Goal: Task Accomplishment & Management: Use online tool/utility

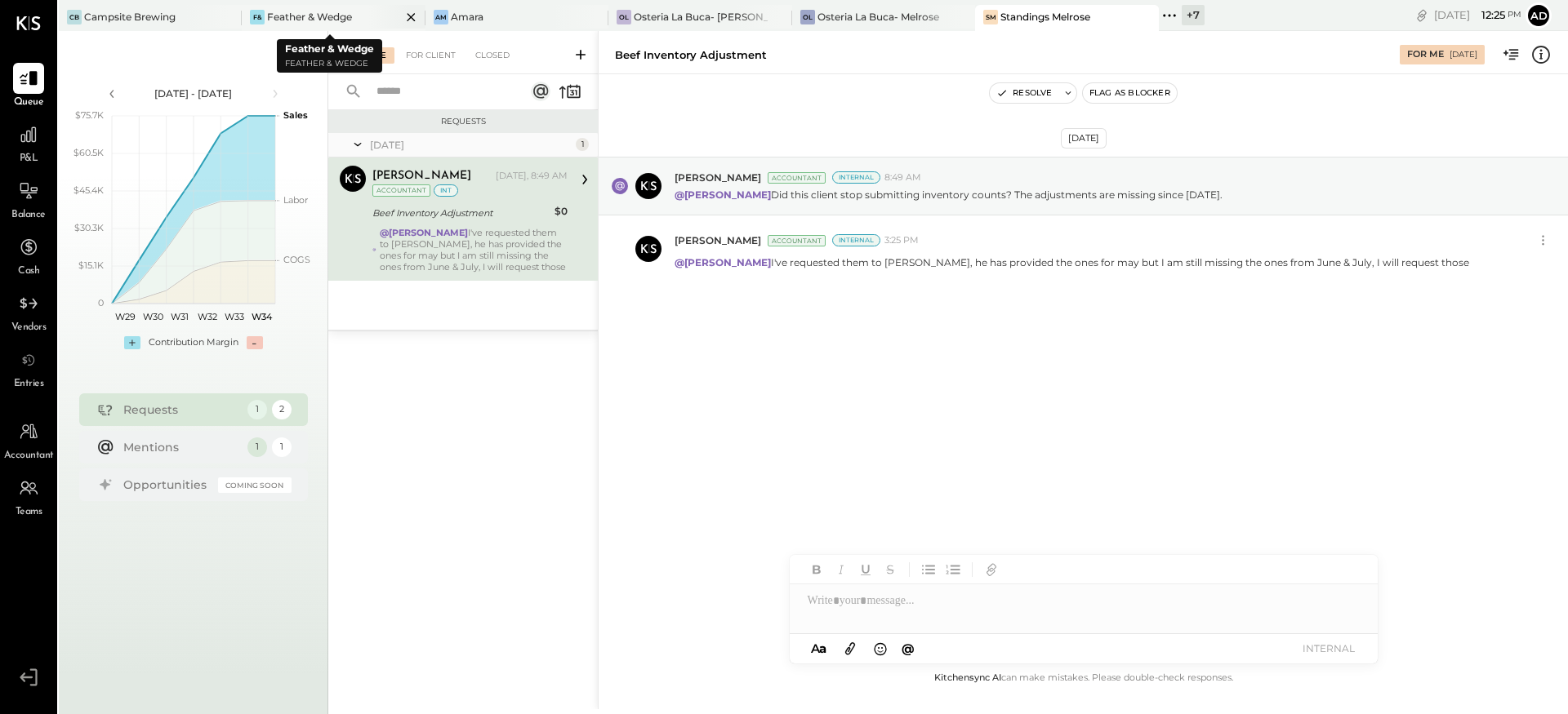
click at [325, 14] on div "Feather & Wedge" at bounding box center [309, 17] width 85 height 14
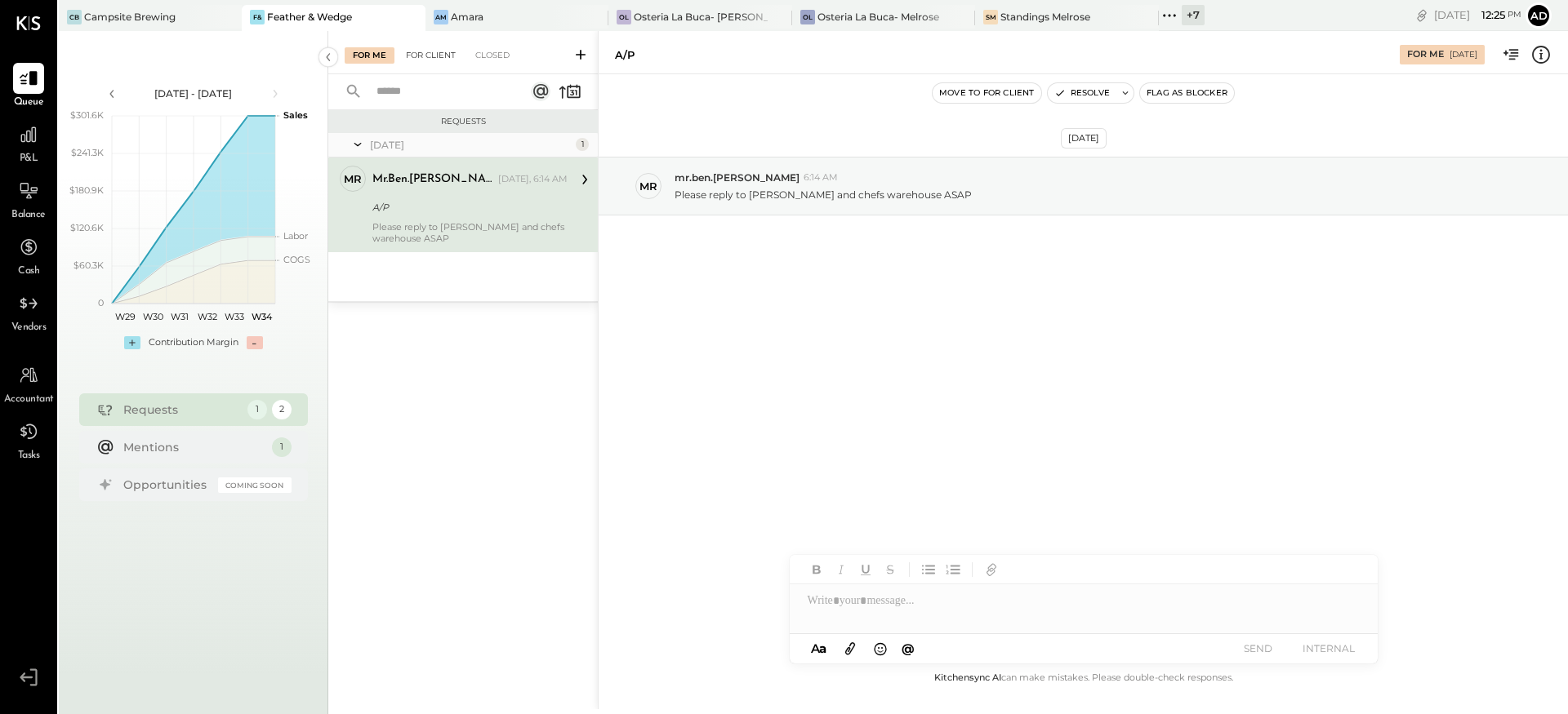
click at [432, 55] on div "For Client" at bounding box center [431, 56] width 66 height 17
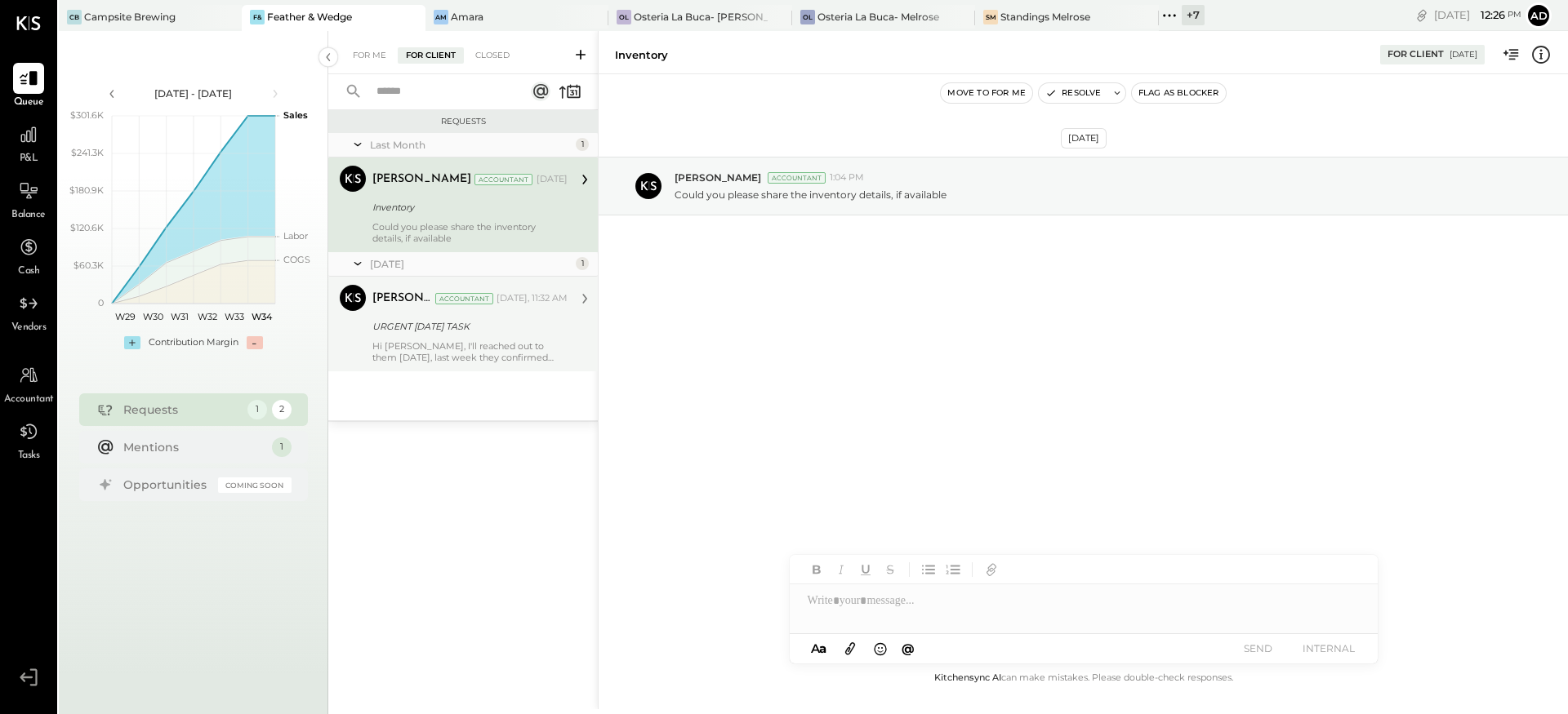
click at [425, 330] on div "URGENT [DATE] TASK" at bounding box center [467, 326] width 190 height 17
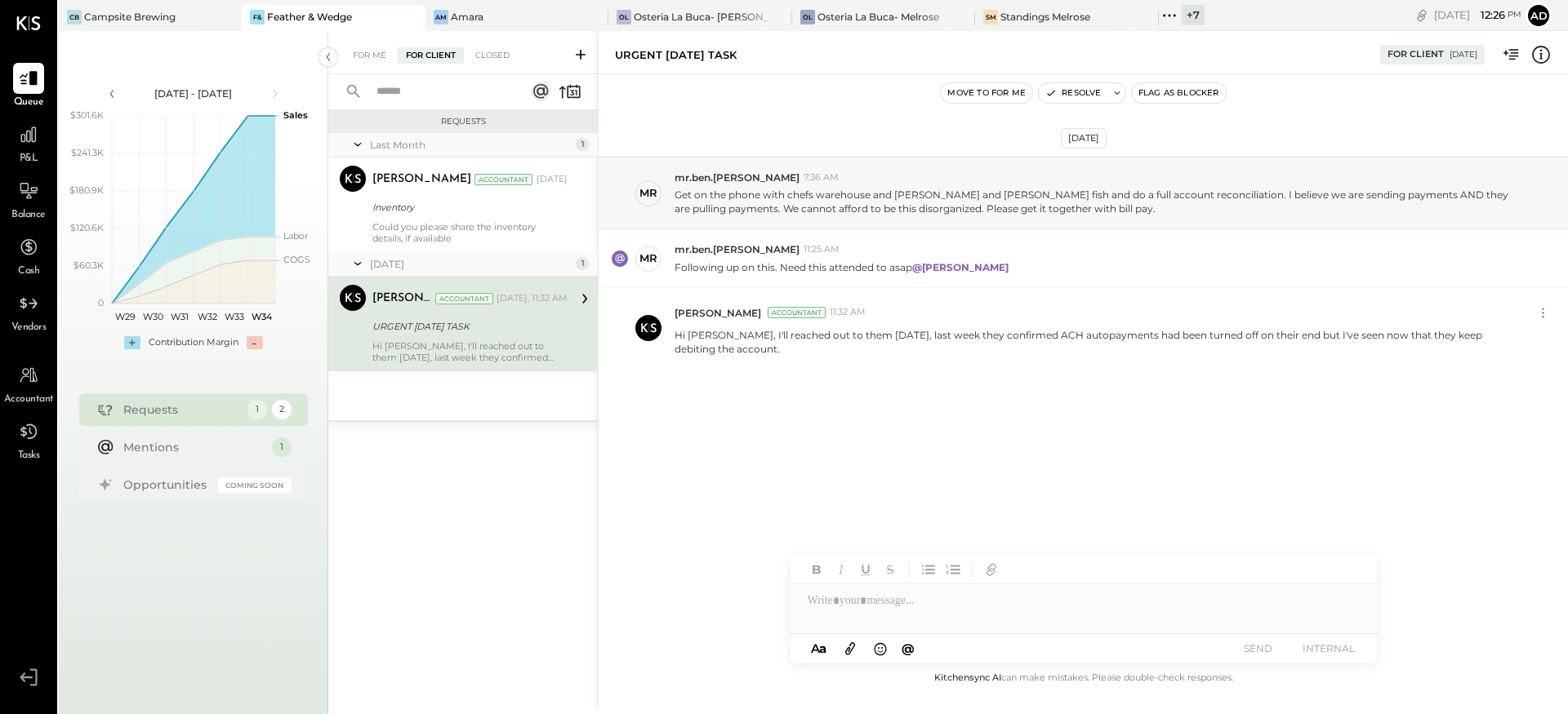
click at [730, 430] on div "[DATE] mr mr.ben.[PERSON_NAME] 7:36 AM Get on the phone with chefs warehouse an…" at bounding box center [1083, 303] width 970 height 376
click at [977, 440] on div "[DATE] mr mr.ben.[PERSON_NAME] 7:36 AM Get on the phone with chefs warehouse an…" at bounding box center [1083, 303] width 970 height 376
